Goal: Check status: Check status

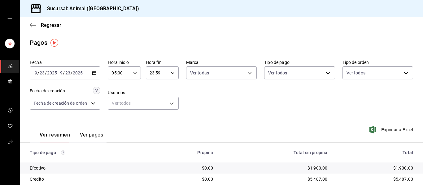
click at [136, 76] on div "05:00 Hora inicio" at bounding box center [124, 73] width 33 height 13
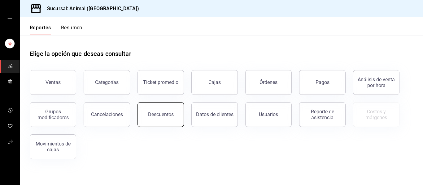
click at [163, 114] on div "Descuentos" at bounding box center [161, 115] width 26 height 6
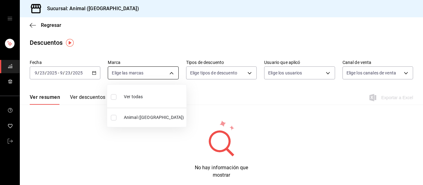
click at [171, 72] on body "Sucursal: Animal ([GEOGRAPHIC_DATA]) Regresar Descuentos Fecha [DATE] [DATE] - …" at bounding box center [211, 92] width 423 height 185
click at [150, 91] on li "Ver todas" at bounding box center [146, 96] width 79 height 18
type input "96838179-8fbb-4073-aae3-1789726318c8"
checkbox input "true"
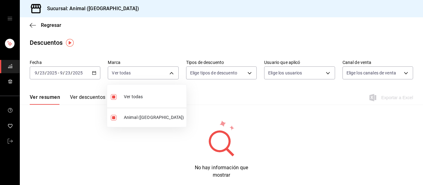
click at [206, 87] on div at bounding box center [211, 92] width 423 height 185
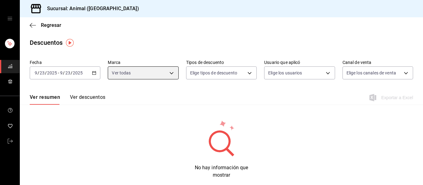
scroll to position [4, 0]
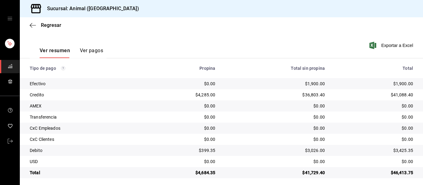
scroll to position [88, 0]
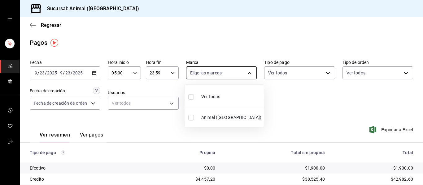
click at [247, 75] on body "Sucursal: Animal ([GEOGRAPHIC_DATA]) Regresar Pagos Fecha [DATE] [DATE] - [DATE…" at bounding box center [211, 92] width 423 height 185
click at [195, 97] on label at bounding box center [192, 97] width 8 height 9
click at [194, 97] on input "checkbox" at bounding box center [191, 97] width 6 height 6
checkbox input "false"
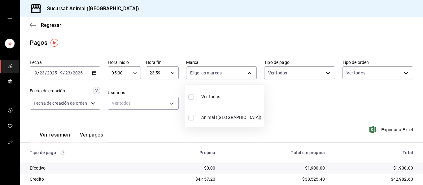
click at [189, 97] on input "checkbox" at bounding box center [191, 97] width 6 height 6
checkbox input "true"
type input "96838179-8fbb-4073-aae3-1789726318c8"
checkbox input "true"
click at [300, 98] on div at bounding box center [211, 92] width 423 height 185
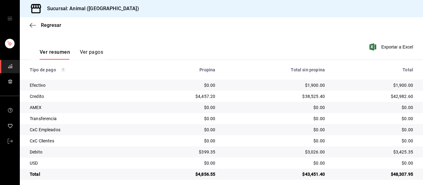
scroll to position [88, 0]
